Goal: Information Seeking & Learning: Check status

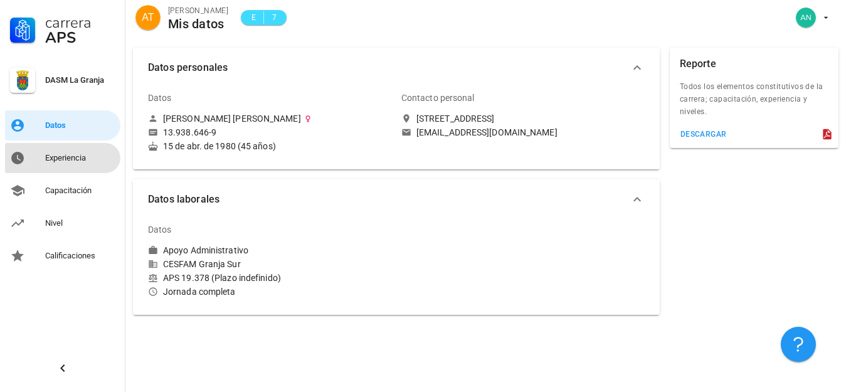
click at [75, 157] on div "Experiencia" at bounding box center [80, 158] width 70 height 10
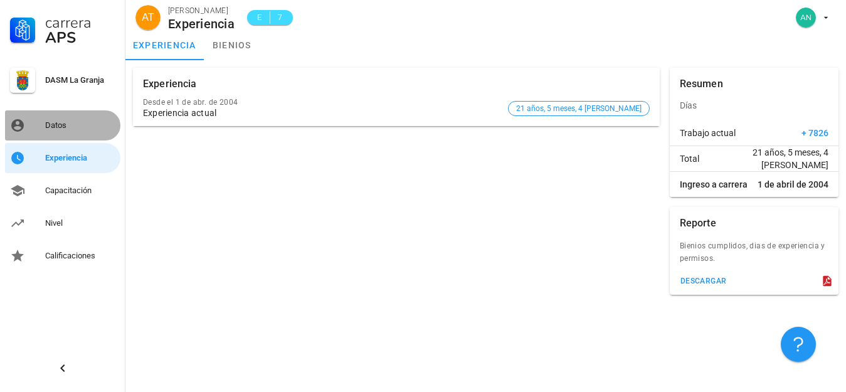
click at [58, 125] on div "Datos" at bounding box center [80, 125] width 70 height 10
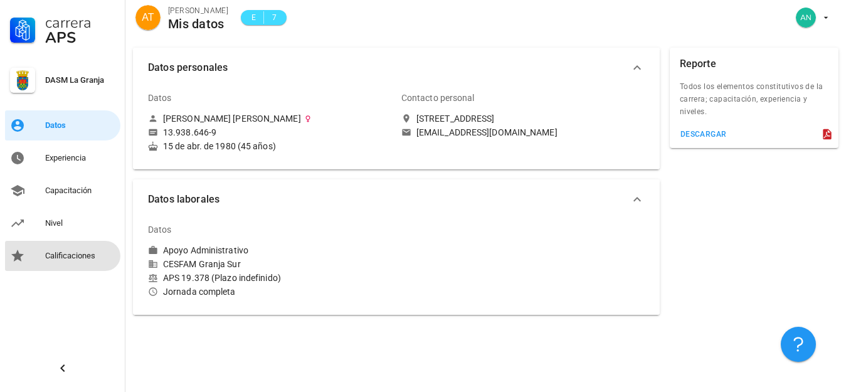
click at [60, 259] on div "Calificaciones" at bounding box center [80, 256] width 70 height 10
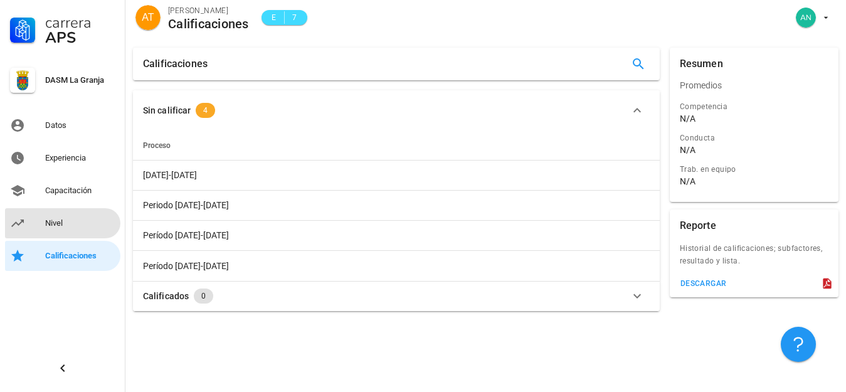
click at [61, 222] on div "Nivel" at bounding box center [80, 223] width 70 height 10
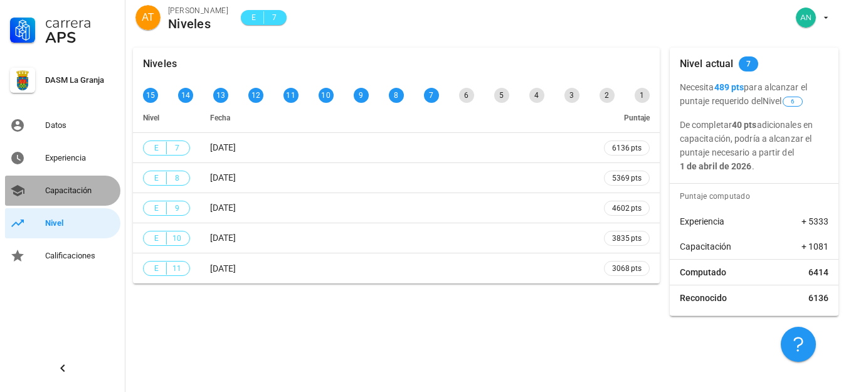
click at [65, 188] on div "Capacitación" at bounding box center [80, 191] width 70 height 10
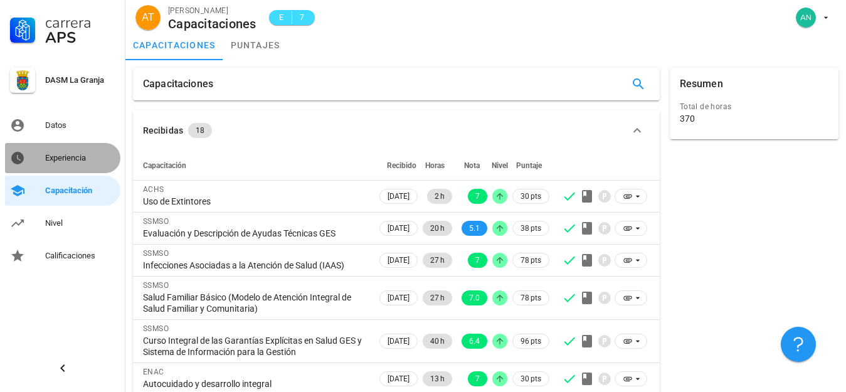
click at [66, 156] on div "Experiencia" at bounding box center [80, 158] width 70 height 10
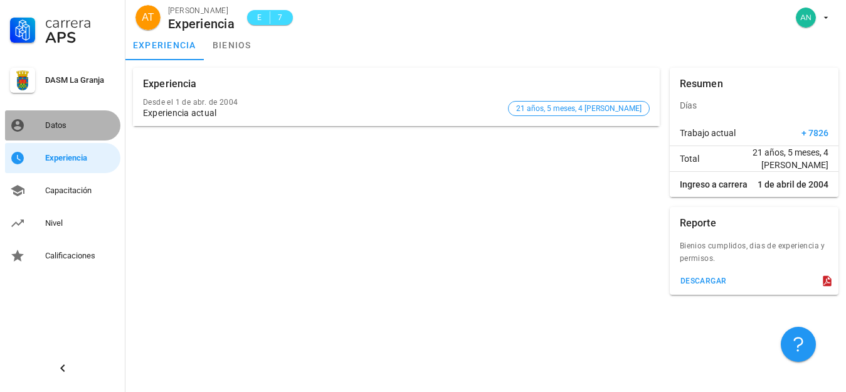
click at [55, 121] on div "Datos" at bounding box center [80, 125] width 70 height 10
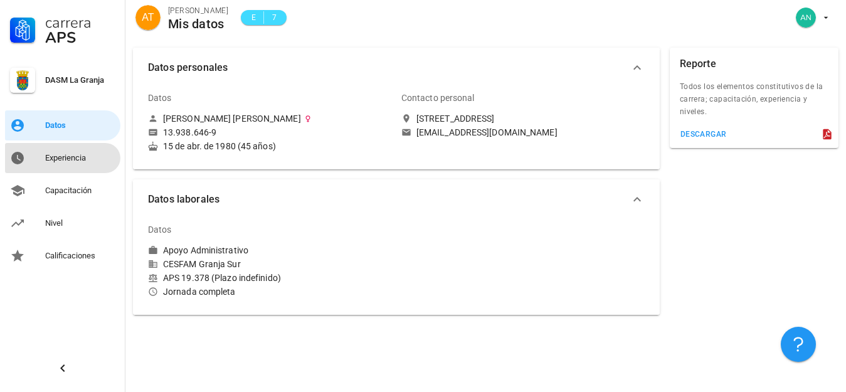
click at [66, 154] on div "Experiencia" at bounding box center [80, 158] width 70 height 10
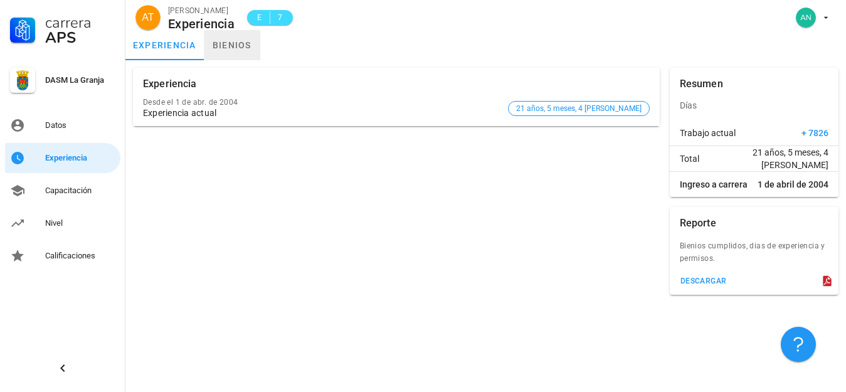
click at [236, 39] on link "bienios" at bounding box center [232, 45] width 56 height 30
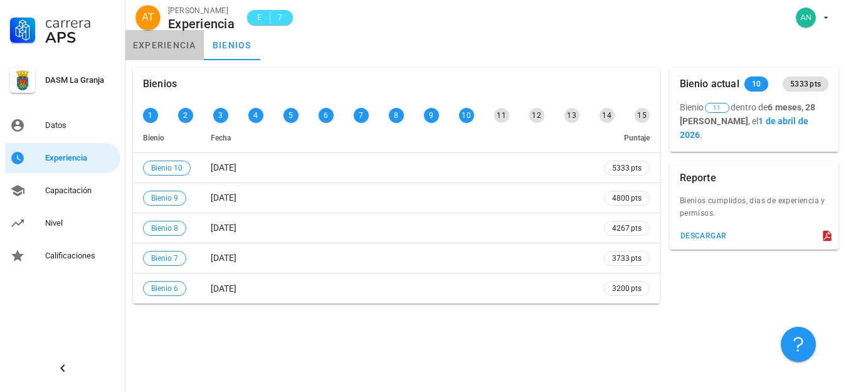
click at [166, 46] on link "experiencia" at bounding box center [164, 45] width 78 height 30
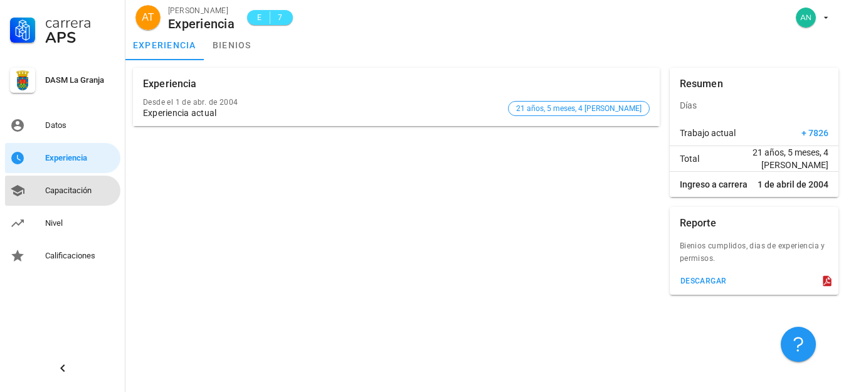
click at [80, 188] on div "Capacitación" at bounding box center [80, 191] width 70 height 10
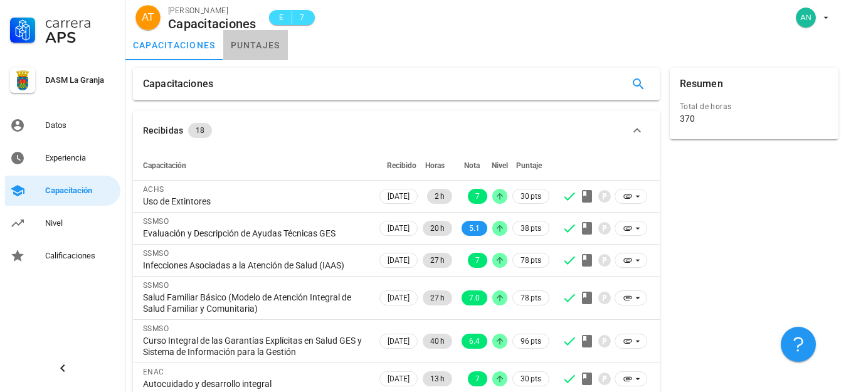
click at [260, 41] on link "puntajes" at bounding box center [255, 45] width 65 height 30
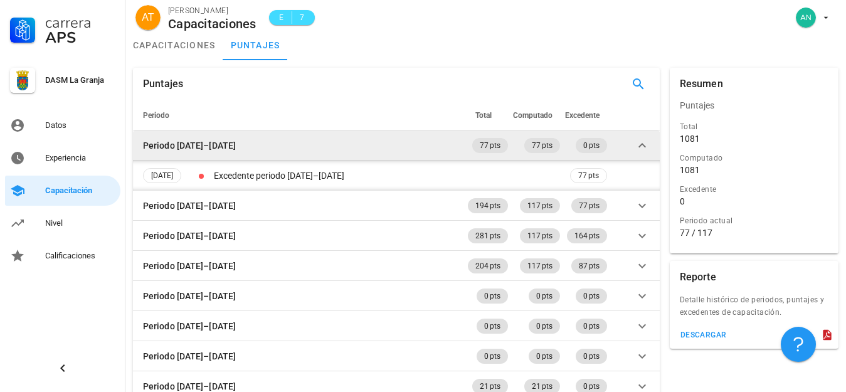
click at [638, 145] on icon at bounding box center [642, 145] width 15 height 15
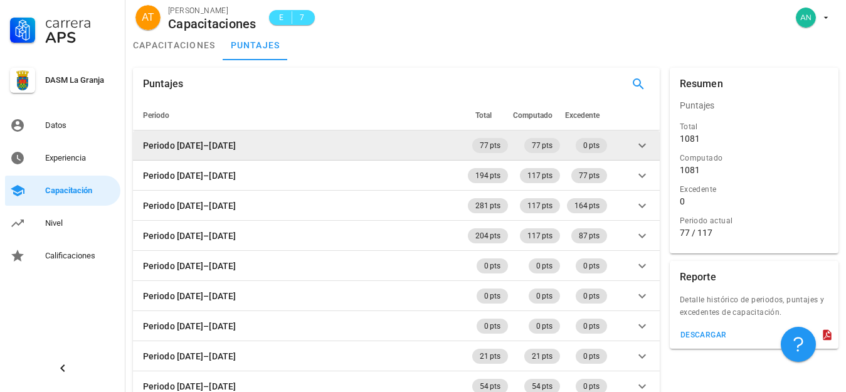
click at [642, 146] on icon at bounding box center [642, 145] width 8 height 4
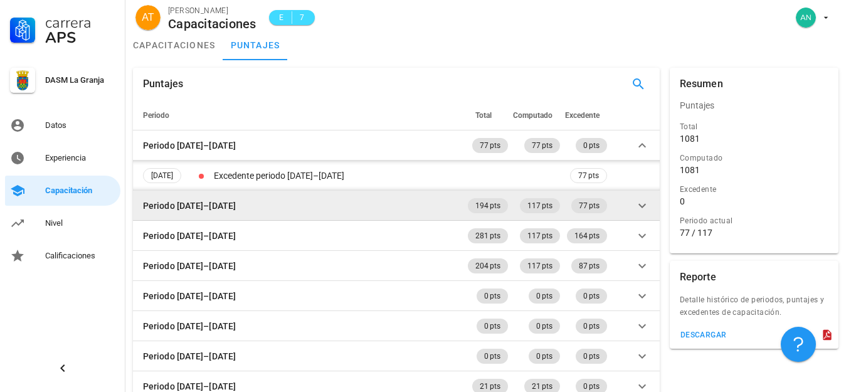
click at [643, 205] on icon at bounding box center [642, 205] width 8 height 4
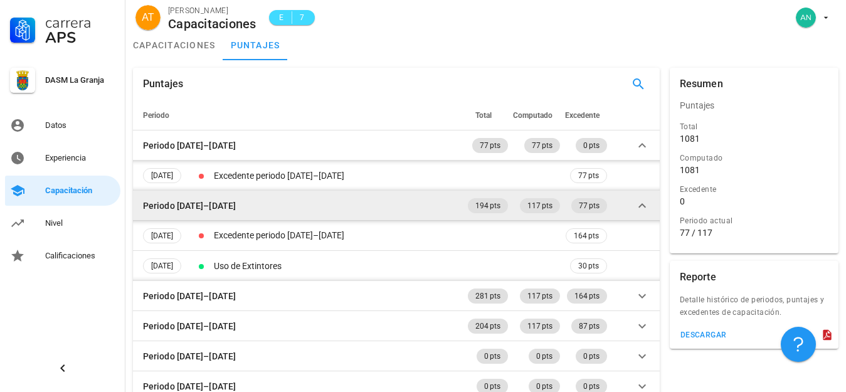
click at [641, 206] on icon at bounding box center [642, 205] width 8 height 4
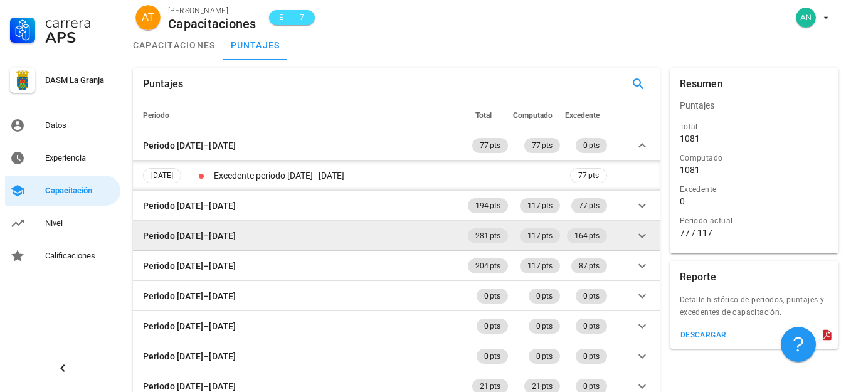
click at [643, 233] on icon at bounding box center [642, 235] width 15 height 15
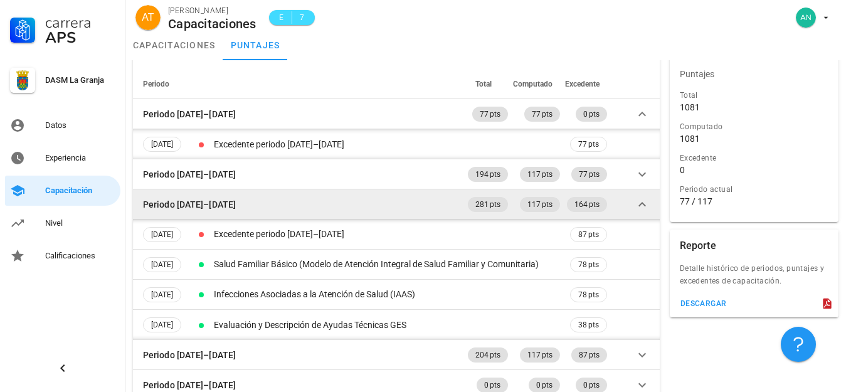
scroll to position [63, 0]
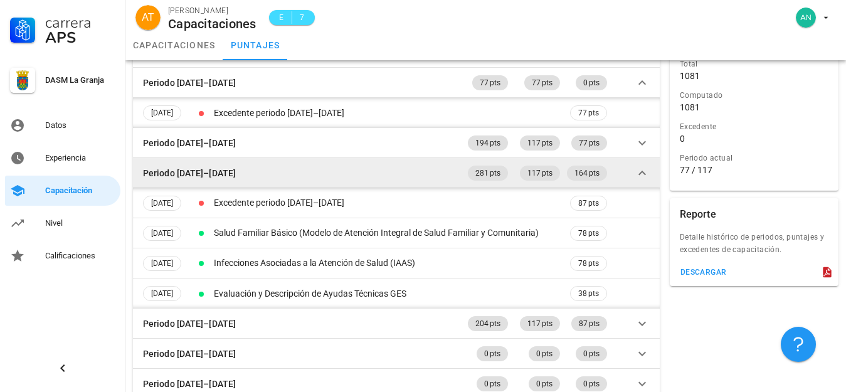
click at [640, 177] on icon at bounding box center [642, 173] width 15 height 15
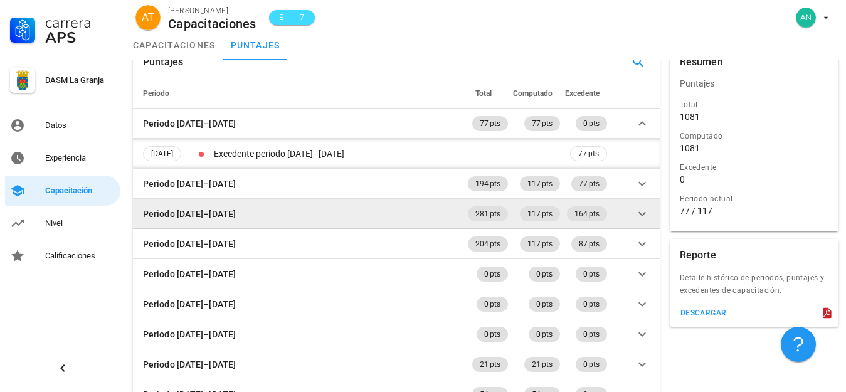
scroll to position [0, 0]
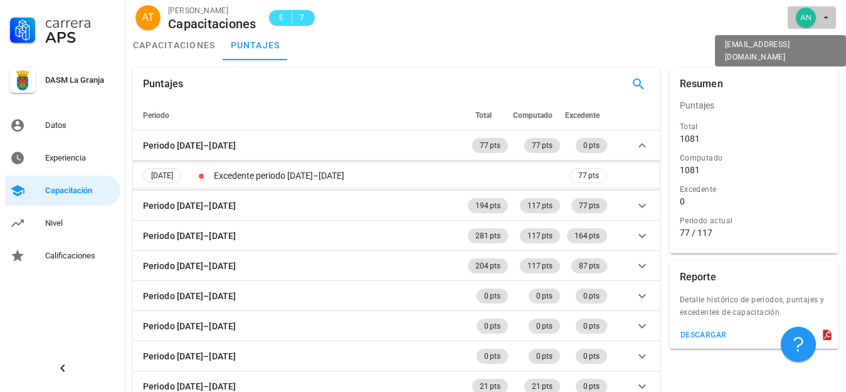
click at [827, 16] on icon "button" at bounding box center [826, 18] width 10 height 10
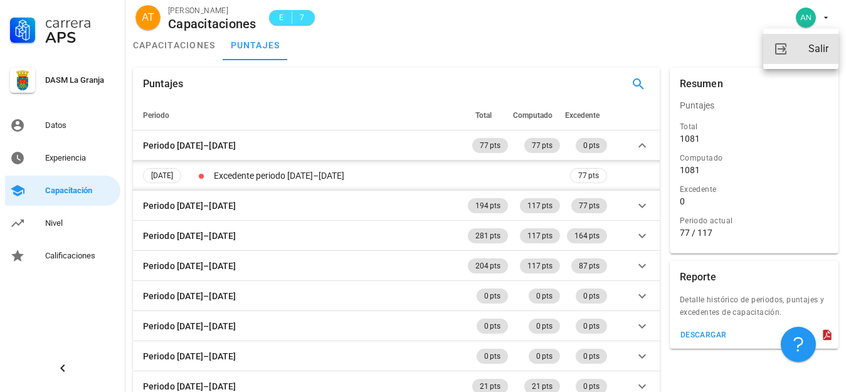
click at [822, 51] on div "Salir" at bounding box center [818, 48] width 20 height 25
